Goal: Information Seeking & Learning: Compare options

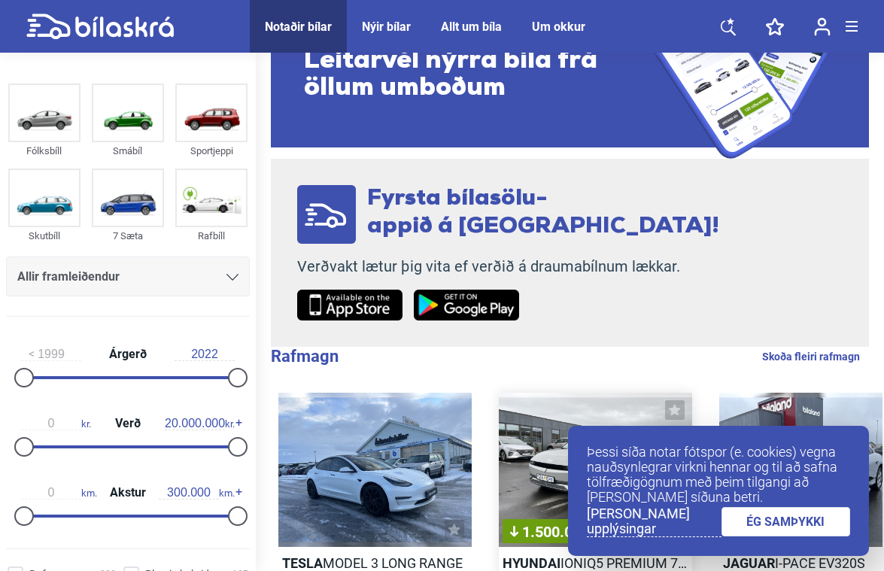
scroll to position [226, 0]
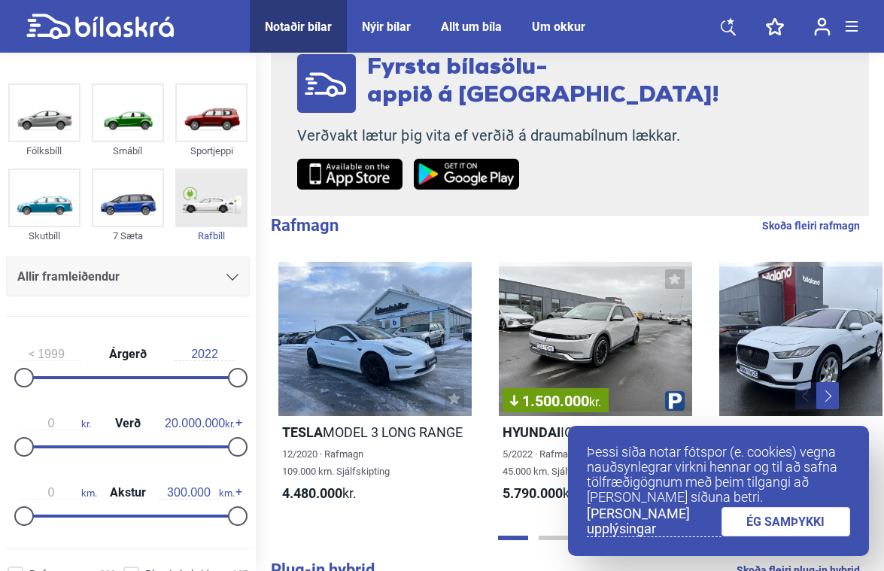
click at [218, 199] on img at bounding box center [211, 198] width 69 height 56
checkbox input "true"
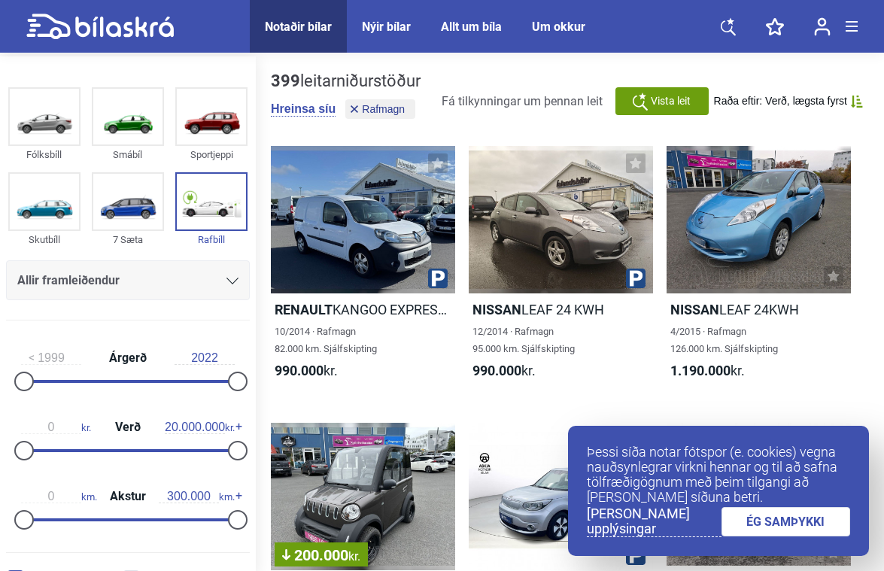
click at [819, 517] on link "ÉG SAMÞYKKI" at bounding box center [785, 521] width 129 height 29
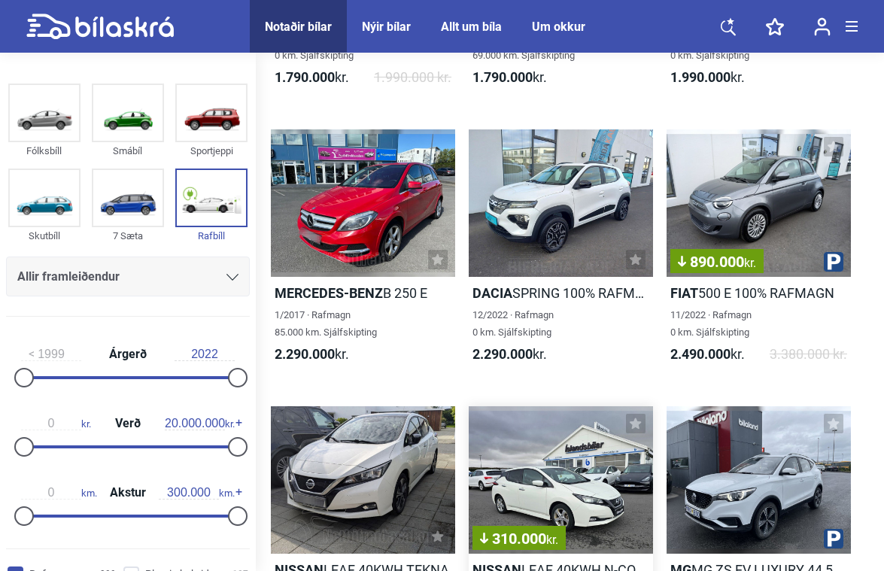
scroll to position [577, 0]
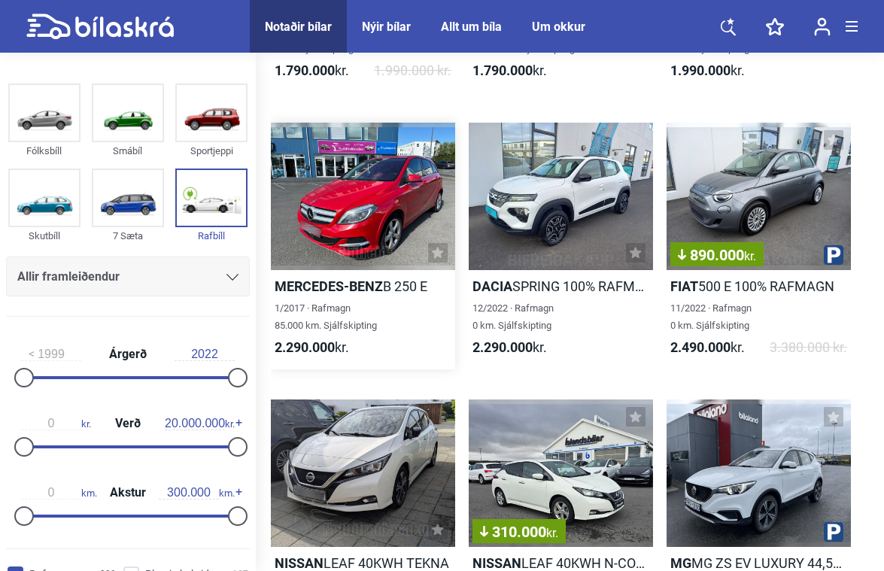
click at [375, 195] on div at bounding box center [363, 196] width 184 height 147
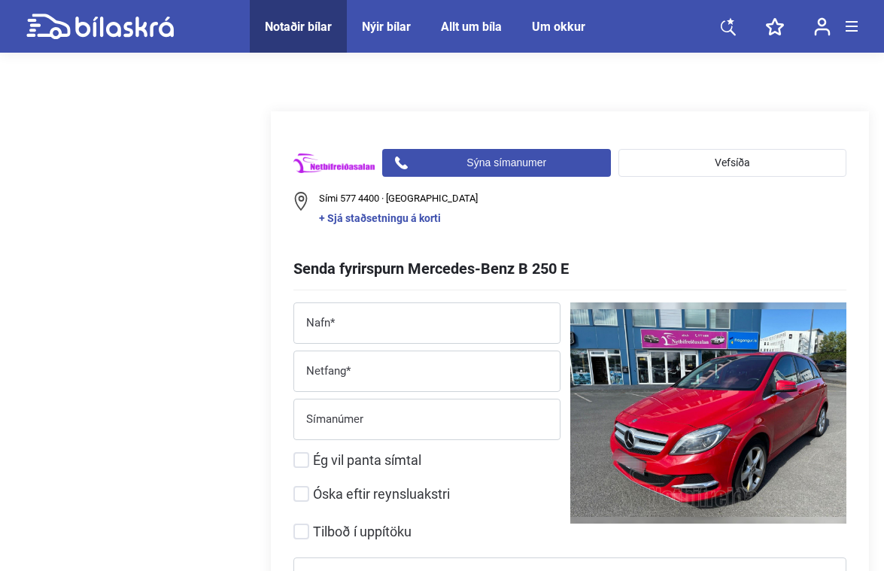
scroll to position [4313, 0]
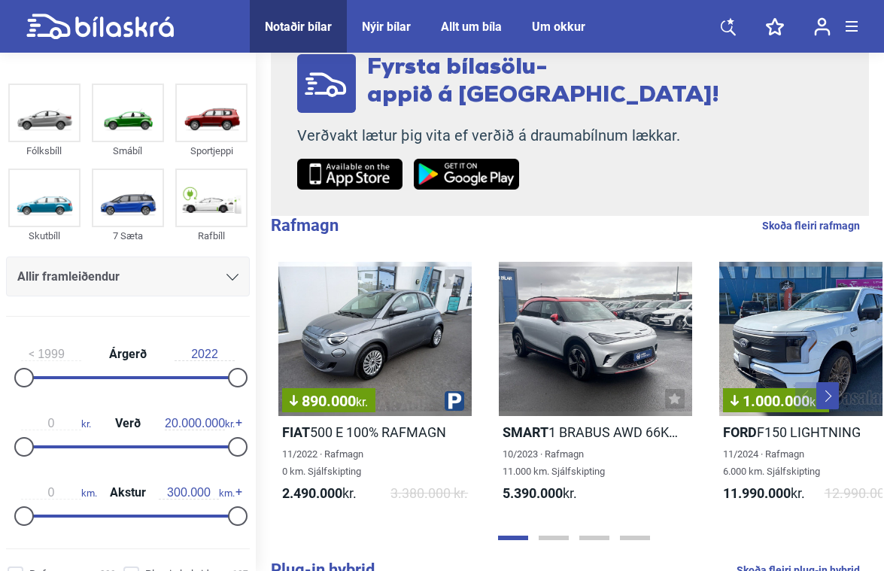
checkbox input "true"
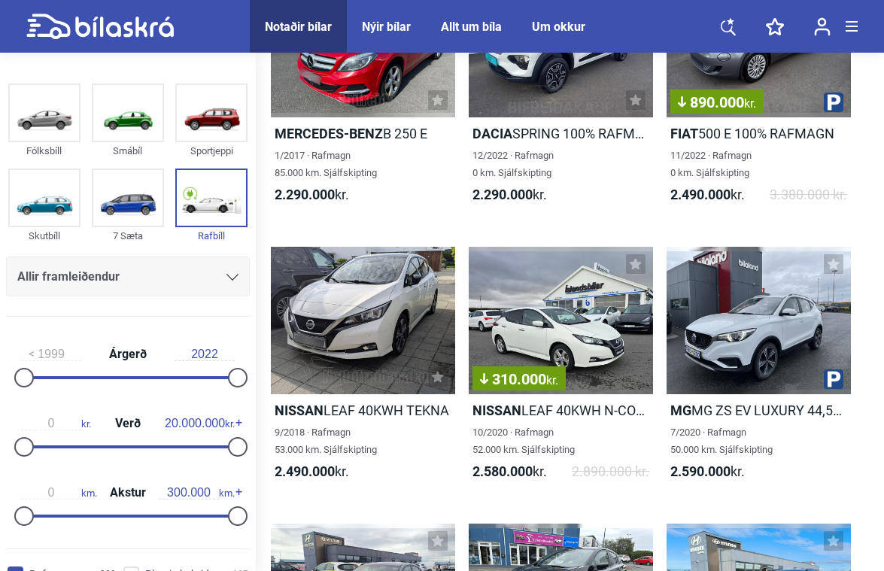
scroll to position [714, 0]
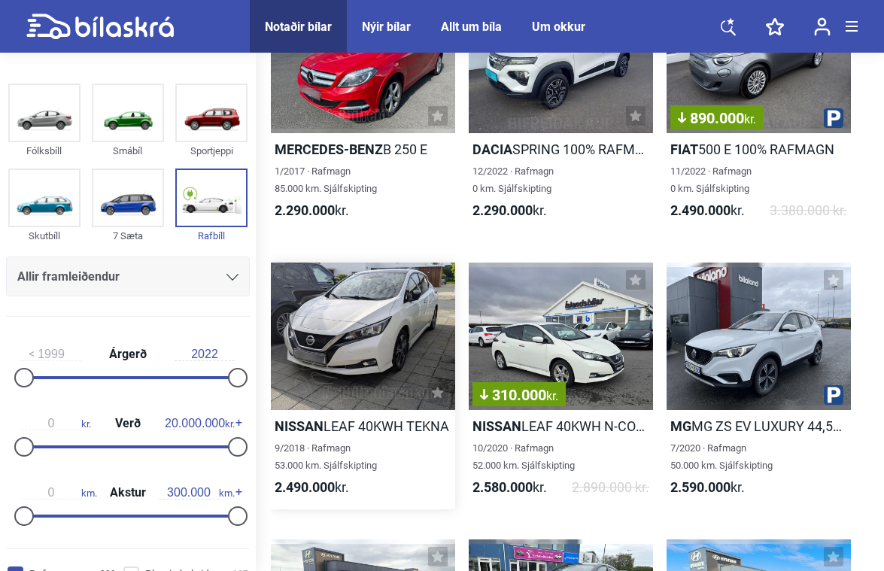
click at [358, 316] on div at bounding box center [363, 336] width 184 height 147
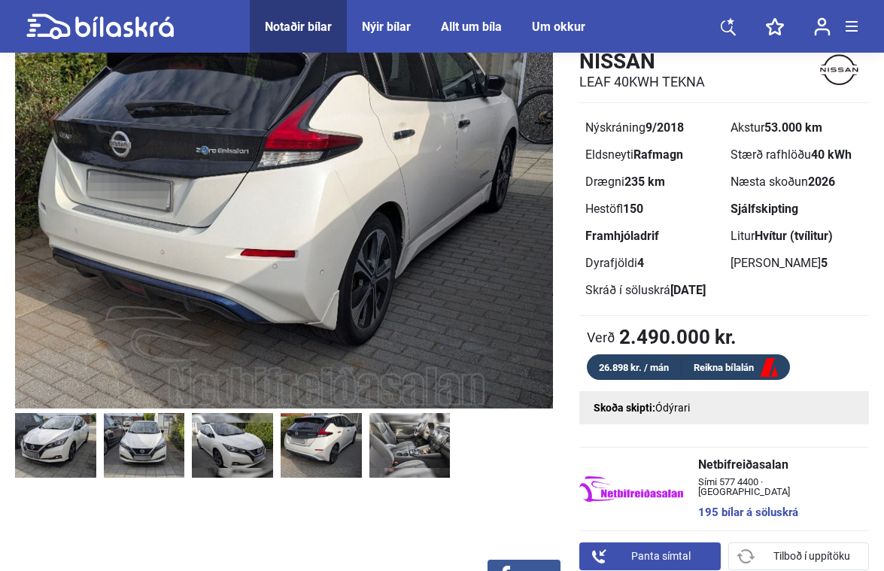
scroll to position [50, 0]
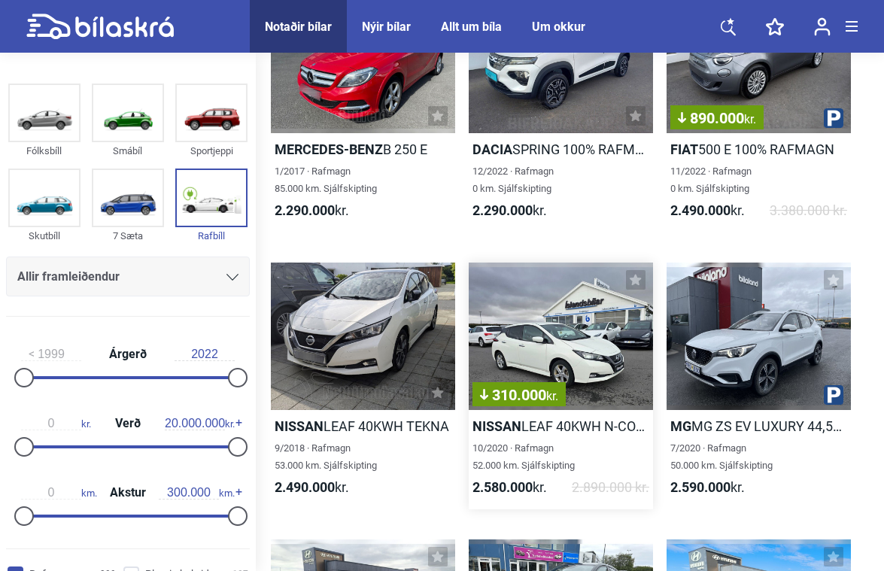
click at [585, 344] on div "310.000 kr." at bounding box center [561, 336] width 184 height 147
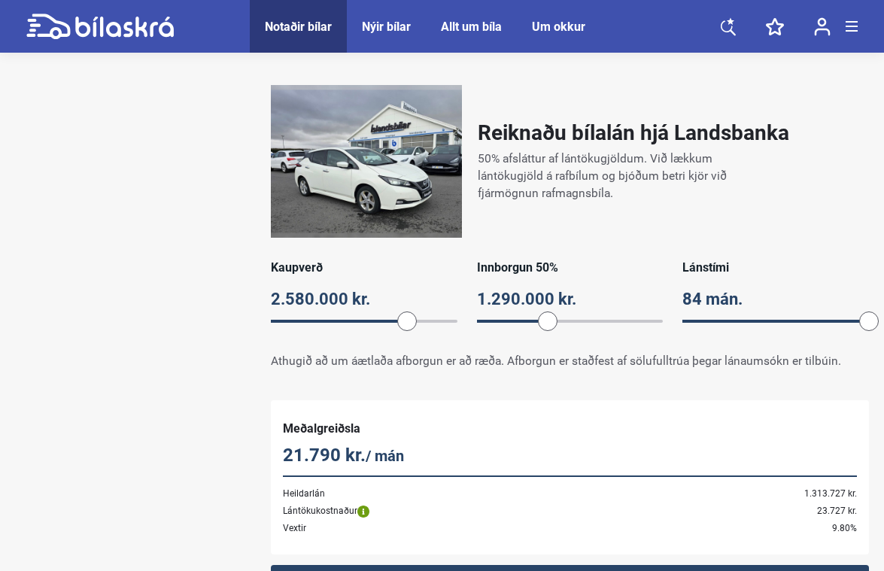
scroll to position [1028, 0]
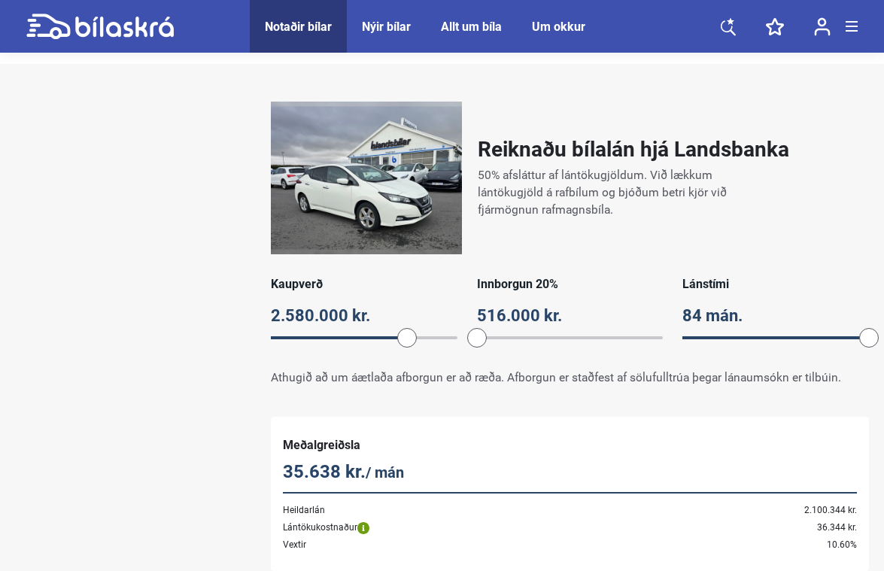
drag, startPoint x: 544, startPoint y: 336, endPoint x: 478, endPoint y: 345, distance: 66.9
click at [478, 345] on span at bounding box center [477, 338] width 20 height 20
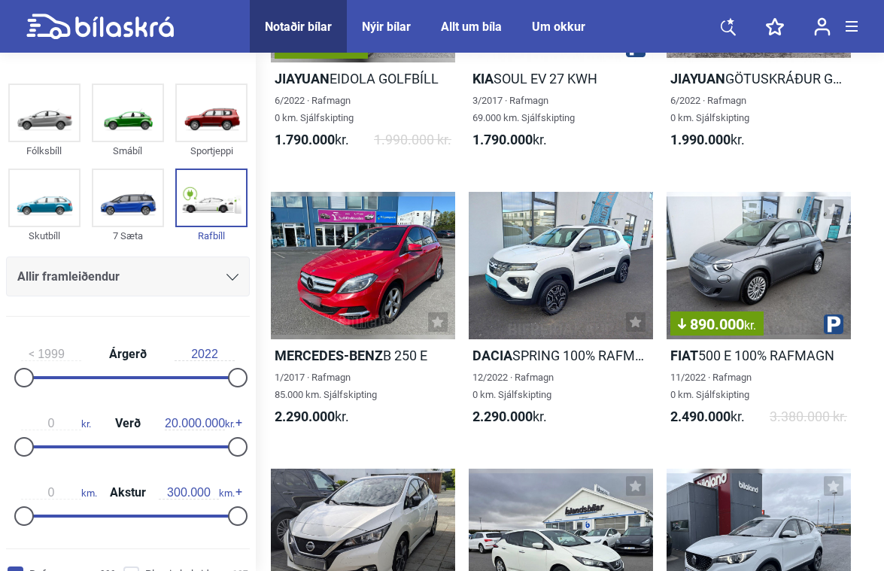
scroll to position [513, 0]
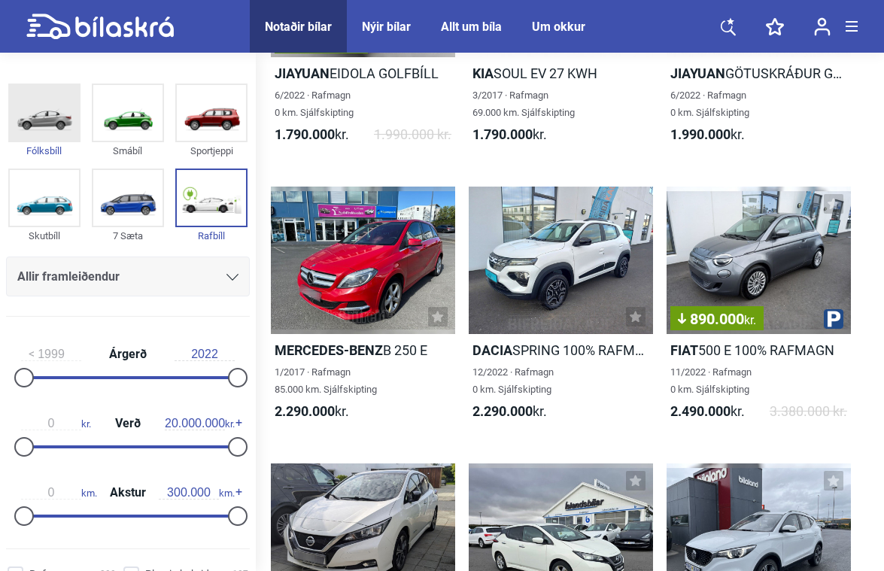
checkbox input "false"
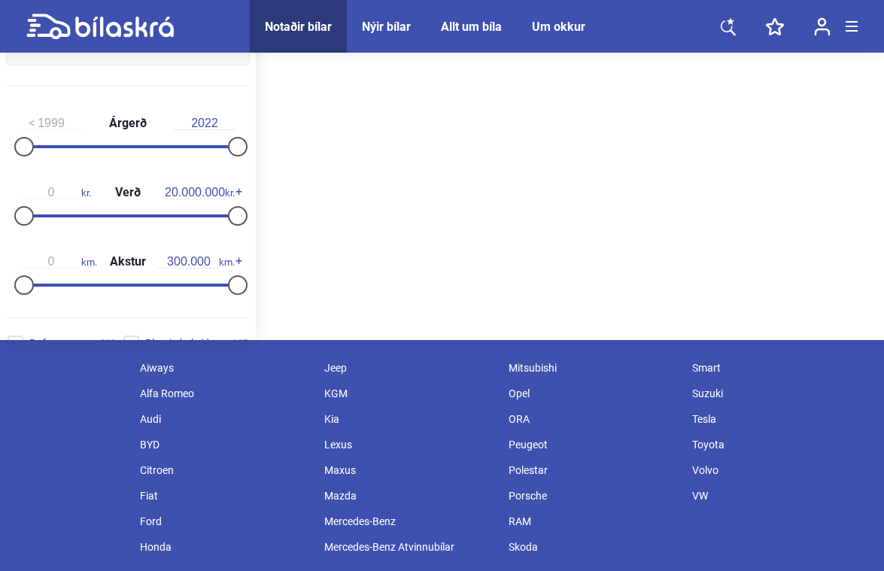
scroll to position [226, 0]
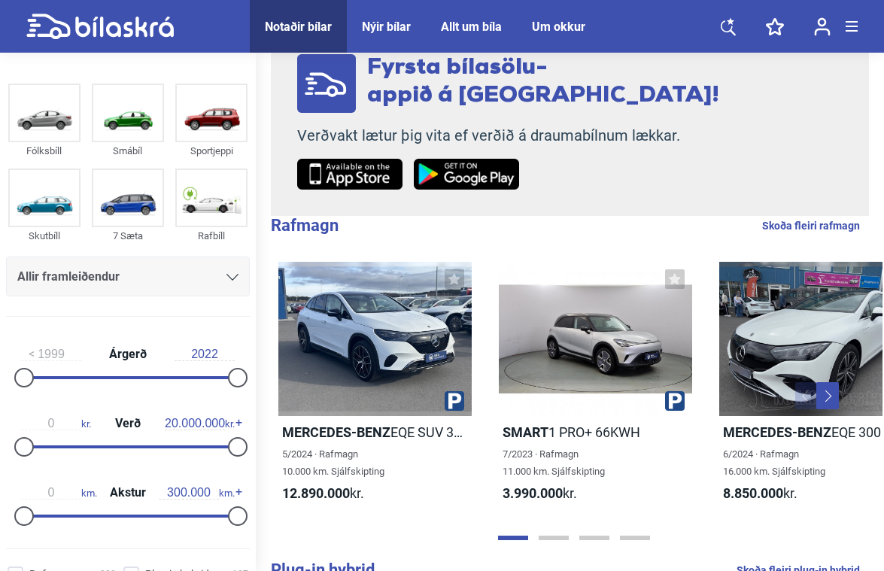
click at [208, 353] on input "2022" at bounding box center [205, 355] width 60 height 14
click at [50, 349] on input "1999" at bounding box center [51, 355] width 60 height 14
click at [70, 348] on input "1999" at bounding box center [51, 355] width 60 height 14
type input "1"
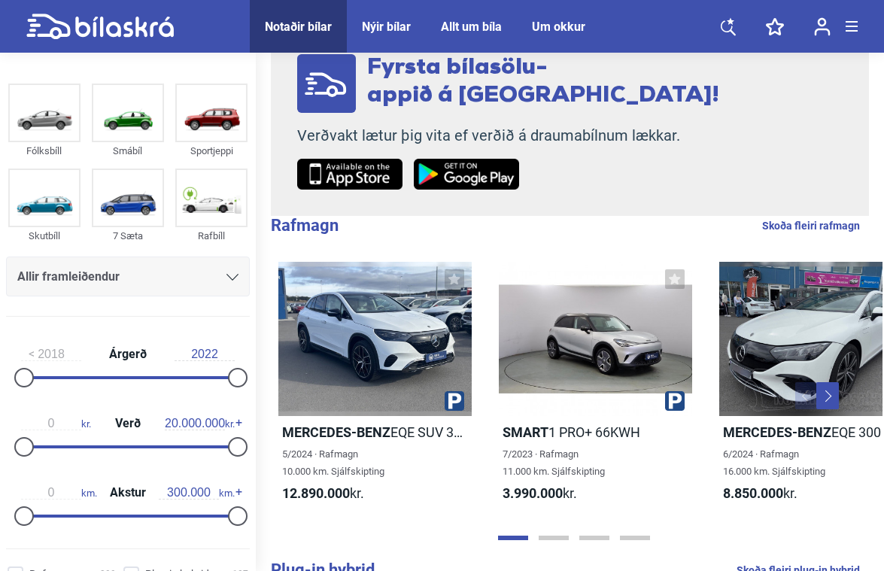
type input "2018"
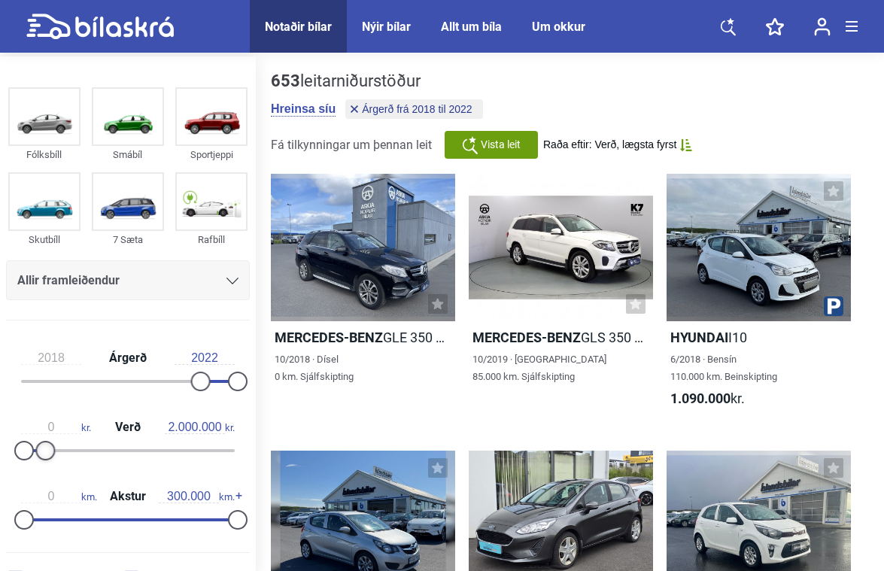
drag, startPoint x: 229, startPoint y: 444, endPoint x: 41, endPoint y: 452, distance: 187.5
click at [41, 452] on div at bounding box center [45, 451] width 20 height 20
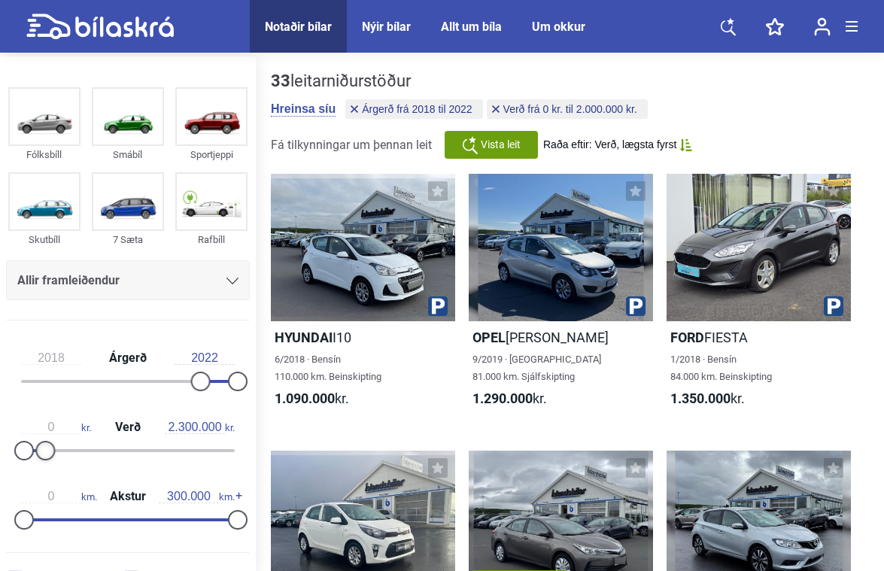
type input "2.400.000"
click at [48, 450] on div at bounding box center [50, 451] width 20 height 20
type input "100.000"
drag, startPoint x: 232, startPoint y: 521, endPoint x: 90, endPoint y: 519, distance: 143.0
click at [91, 519] on div at bounding box center [96, 520] width 20 height 20
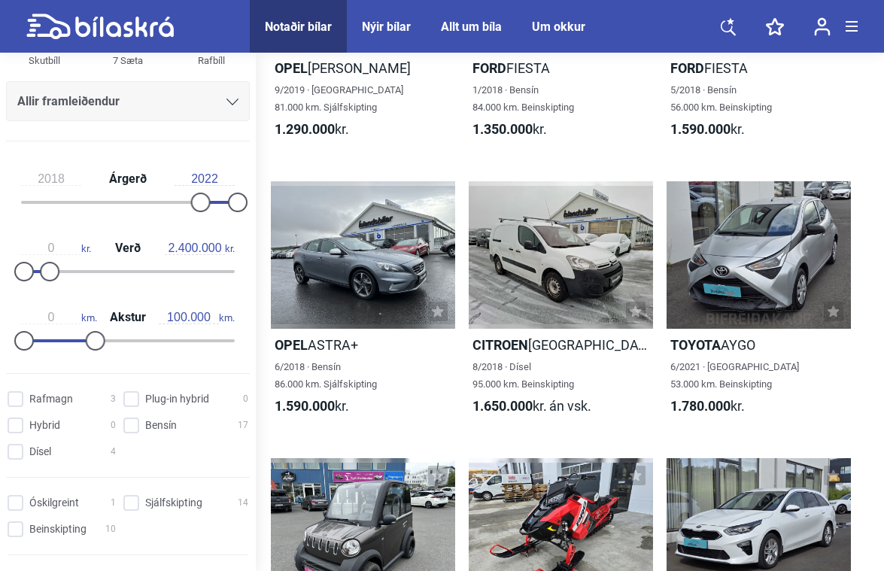
scroll to position [276, 0]
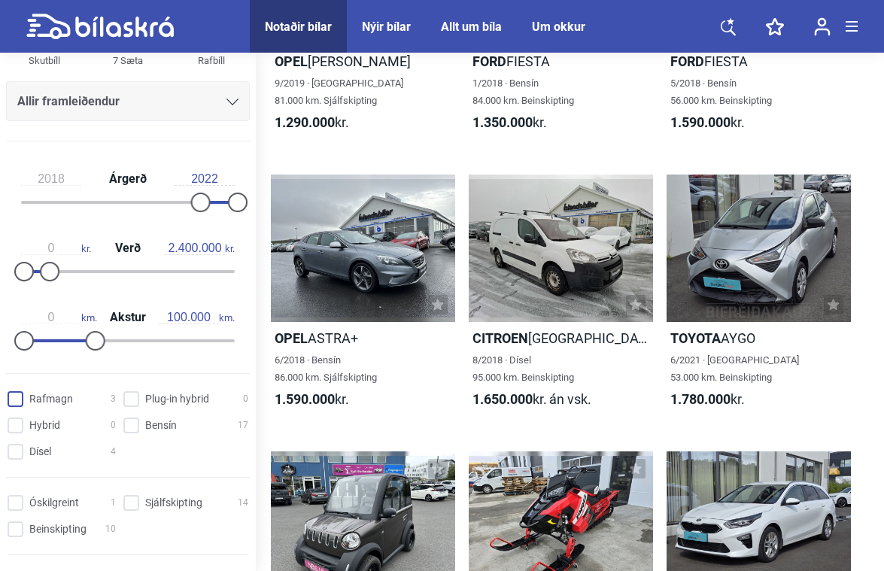
click at [20, 398] on input "Rafmagn 3" at bounding box center [64, 400] width 108 height 16
checkbox input "true"
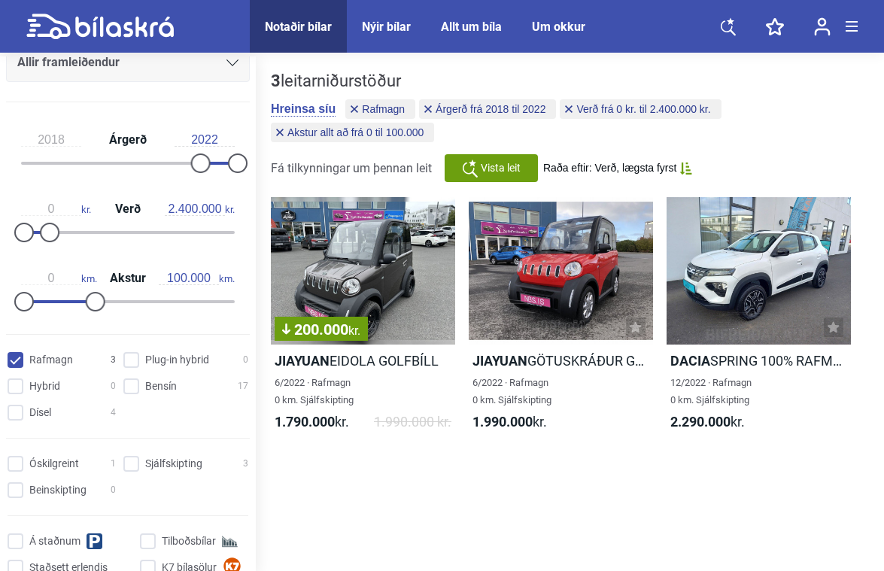
scroll to position [376, 0]
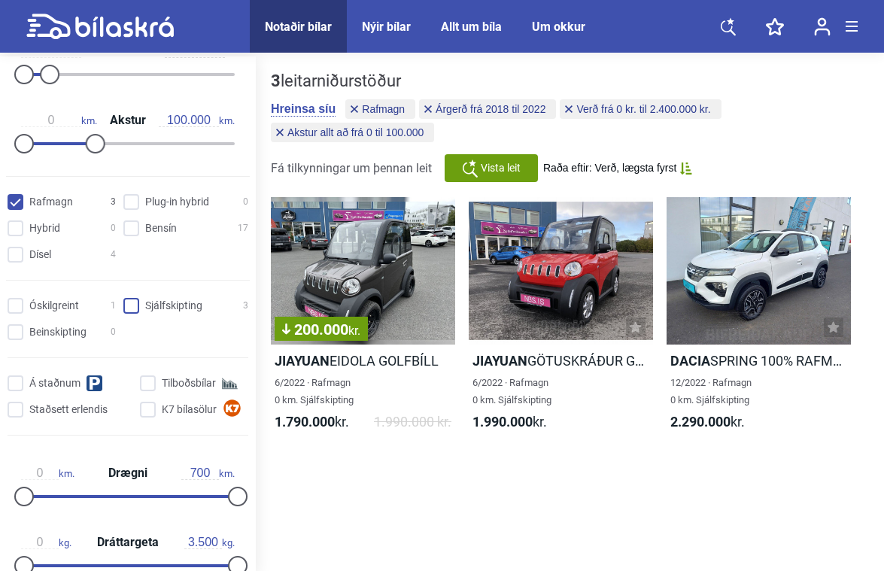
click at [129, 308] on input "Sjálfskipting 3" at bounding box center [188, 307] width 125 height 16
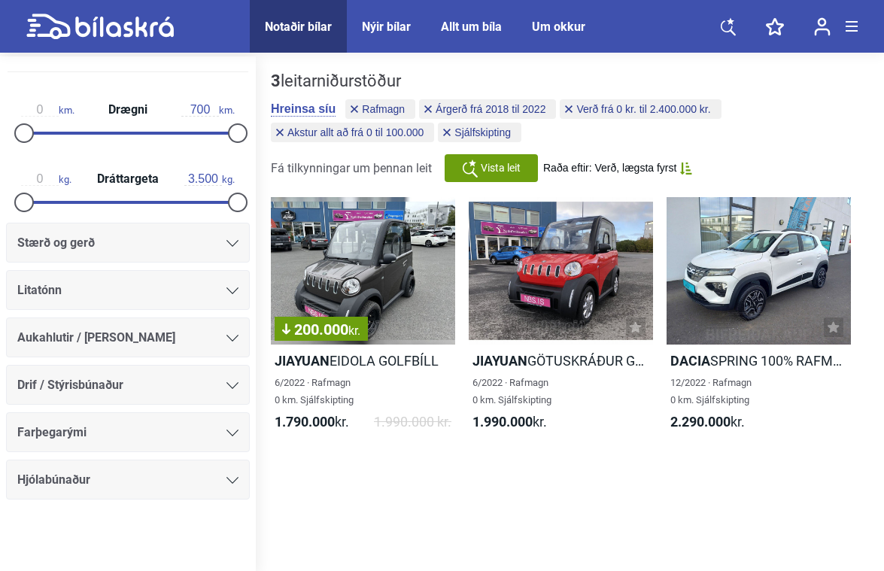
checkbox input "false"
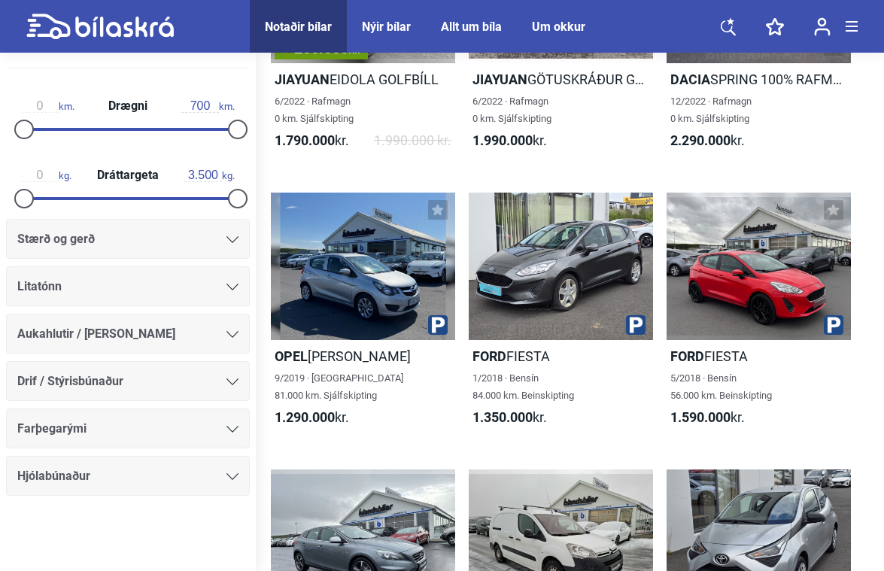
scroll to position [276, 0]
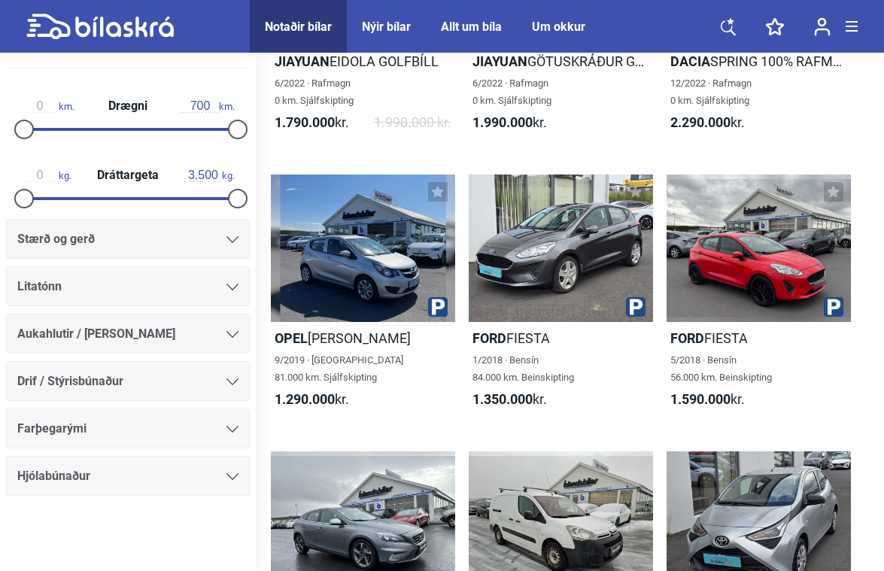
type input "300.000"
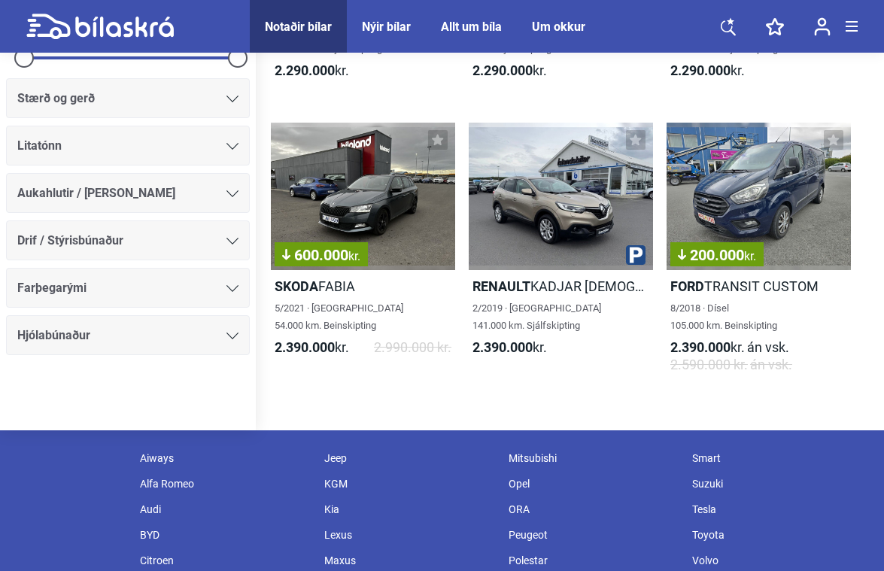
scroll to position [4263, 0]
